Goal: Task Accomplishment & Management: Manage account settings

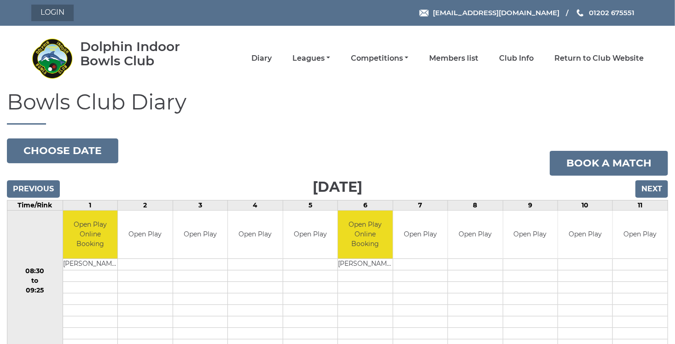
click at [50, 14] on link "Login" at bounding box center [52, 13] width 42 height 17
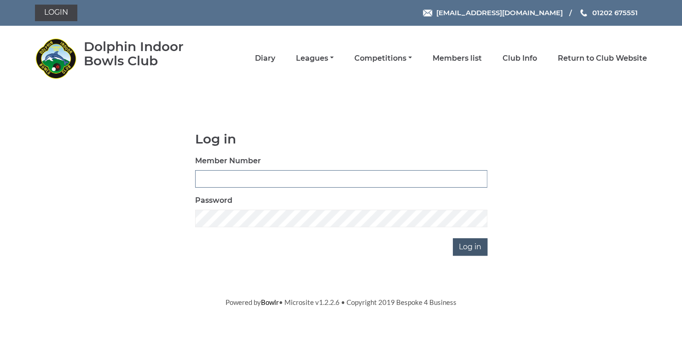
type input "3729"
click at [474, 248] on input "Log in" at bounding box center [470, 246] width 35 height 17
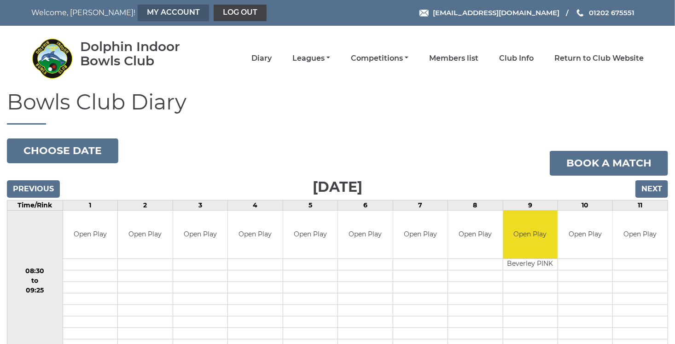
click at [148, 17] on link "My Account" at bounding box center [173, 13] width 71 height 17
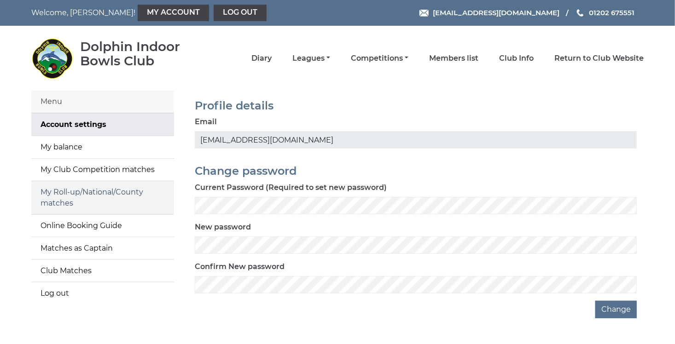
click at [65, 198] on link "My Roll-up/National/County matches" at bounding box center [102, 197] width 143 height 33
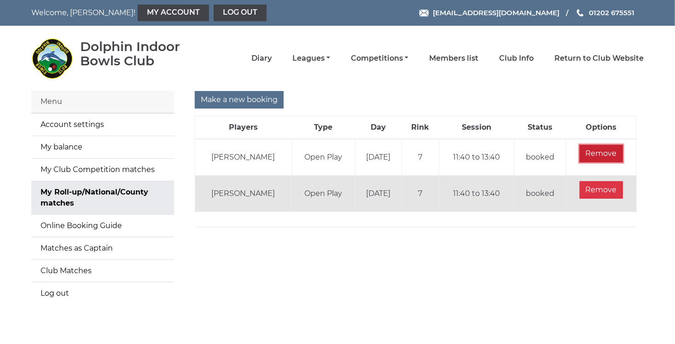
click at [599, 152] on input "Remove" at bounding box center [600, 153] width 43 height 17
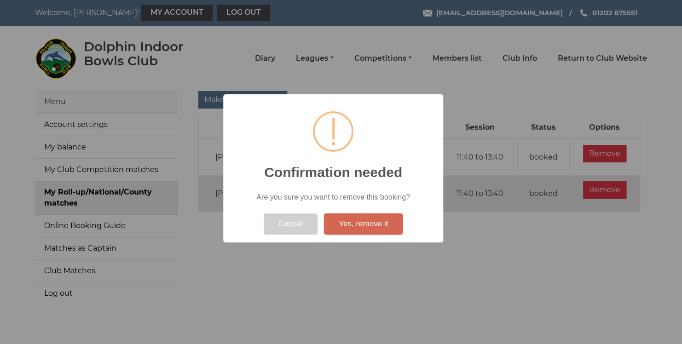
click at [369, 226] on button "Yes, remove it" at bounding box center [363, 224] width 79 height 21
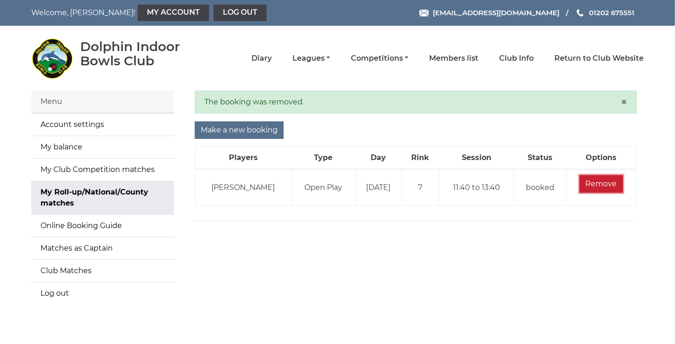
click at [597, 179] on input "Remove" at bounding box center [600, 183] width 43 height 17
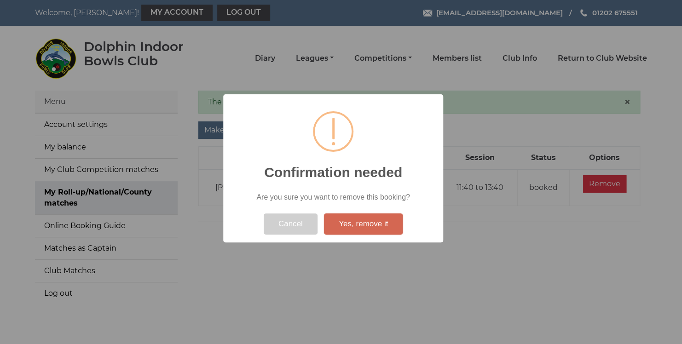
click at [391, 231] on button "Yes, remove it" at bounding box center [363, 224] width 79 height 21
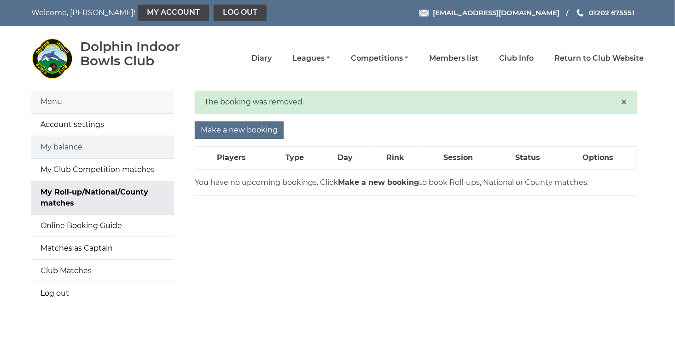
click at [56, 151] on link "My balance" at bounding box center [102, 147] width 143 height 22
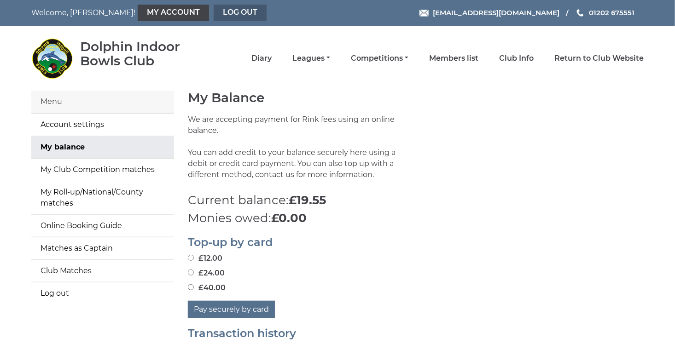
click at [214, 16] on link "Log out" at bounding box center [240, 13] width 53 height 17
